Goal: Transaction & Acquisition: Purchase product/service

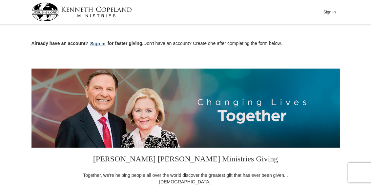
click at [103, 43] on button "Sign in" at bounding box center [97, 44] width 19 height 8
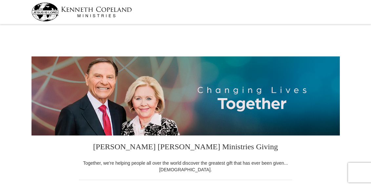
select select "CA"
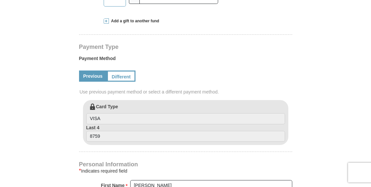
scroll to position [263, 0]
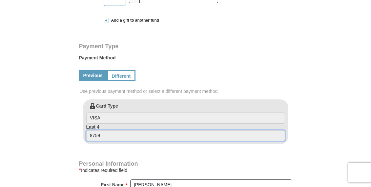
click at [147, 133] on input "8759" at bounding box center [185, 135] width 199 height 11
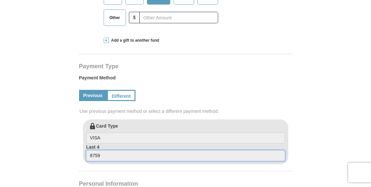
scroll to position [197, 0]
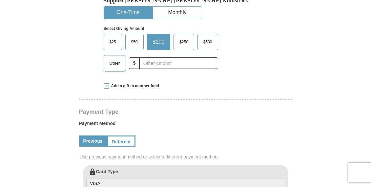
click at [139, 44] on span "$50" at bounding box center [134, 42] width 13 height 10
click at [0, 0] on input "$50" at bounding box center [0, 0] width 0 height 0
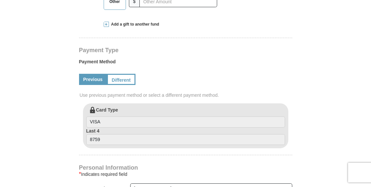
scroll to position [263, 0]
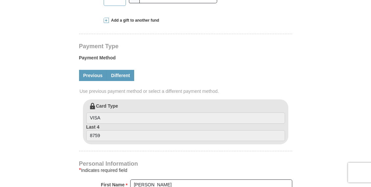
click at [119, 74] on link "Different" at bounding box center [121, 75] width 28 height 11
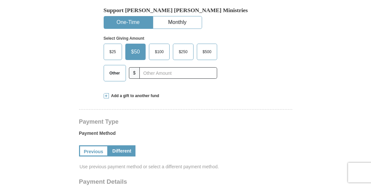
scroll to position [197, 0]
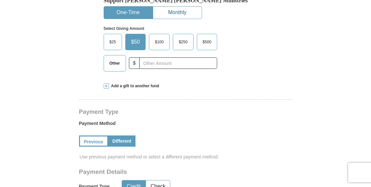
click at [167, 8] on button "Monthly" at bounding box center [177, 13] width 49 height 12
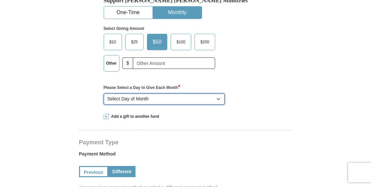
click at [214, 98] on select "Select Day of Month 1 2 3 4 5 6 7 8 9 10 11 12 13 14 15 16 17 18 19 20 21 22 23…" at bounding box center [164, 99] width 121 height 11
select select "4"
click at [104, 94] on select "Select Day of Month 1 2 3 4 5 6 7 8 9 10 11 12 13 14 15 16 17 18 19 20 21 22 23…" at bounding box center [164, 99] width 121 height 11
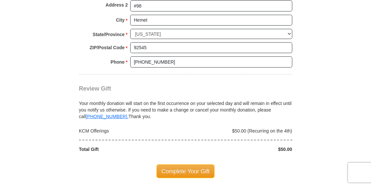
scroll to position [624, 0]
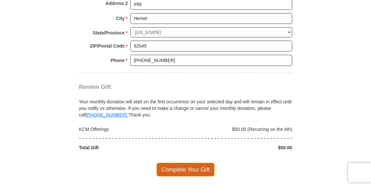
click at [199, 166] on span "Complete Your Gift" at bounding box center [186, 170] width 58 height 14
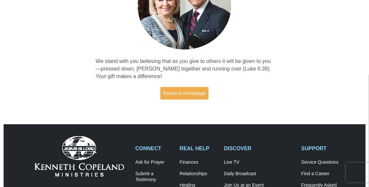
scroll to position [98, 0]
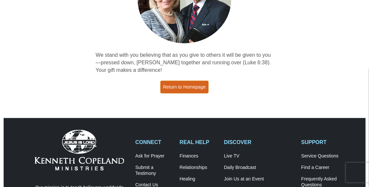
click at [195, 85] on link "Return to Homepage" at bounding box center [184, 87] width 49 height 13
